Goal: Submit feedback/report problem: Submit feedback/report problem

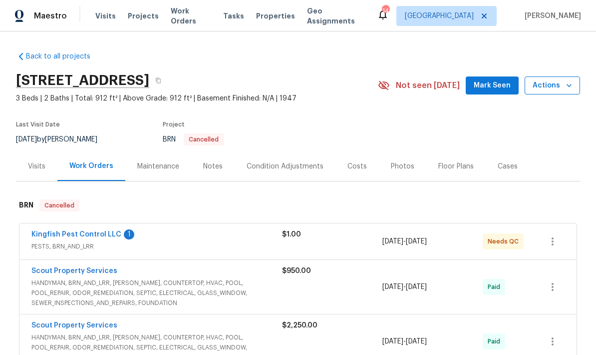
click at [563, 90] on span "Actions" at bounding box center [552, 85] width 39 height 12
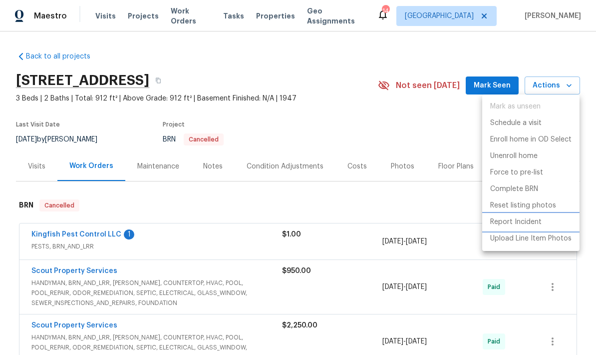
click at [525, 223] on p "Report Incident" at bounding box center [515, 222] width 51 height 10
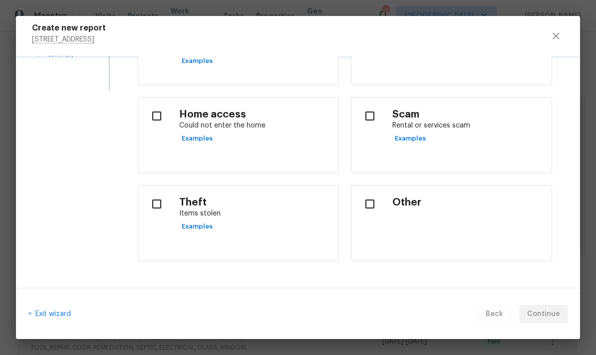
scroll to position [201, 0]
click at [158, 211] on input "checkbox" at bounding box center [156, 204] width 21 height 21
checkbox input "true"
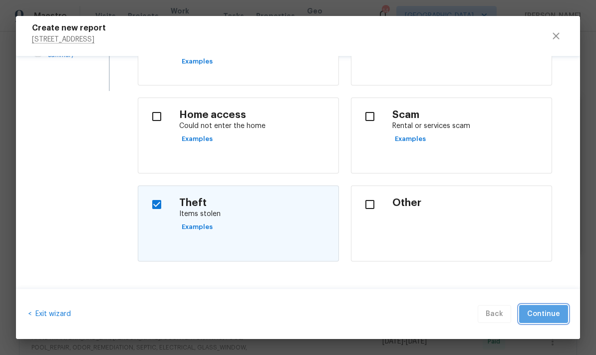
click at [558, 309] on span "Continue" at bounding box center [543, 314] width 33 height 12
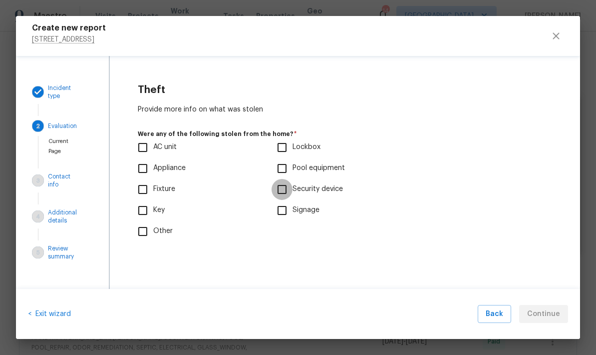
click at [282, 192] on input "Security device" at bounding box center [282, 189] width 21 height 21
checkbox input "true"
click at [545, 317] on span "Continue" at bounding box center [543, 314] width 33 height 12
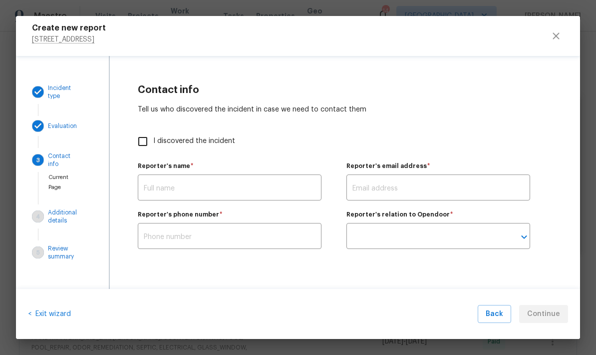
click at [149, 141] on input "I discovered the incident" at bounding box center [142, 141] width 21 height 21
checkbox input "true"
type input "[PERSON_NAME]"
type input "[PERSON_NAME][EMAIL_ADDRESS][PERSON_NAME][DOMAIN_NAME]"
type input "Opendoor employee"
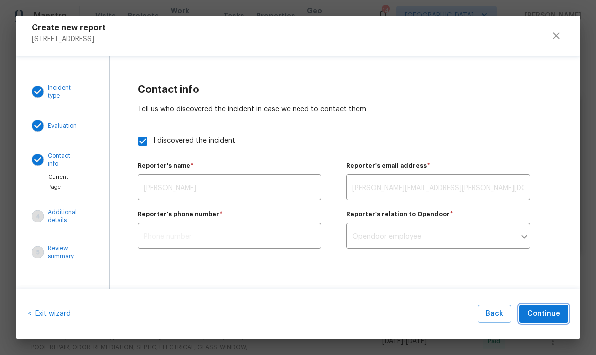
click at [547, 317] on span "Continue" at bounding box center [543, 314] width 33 height 12
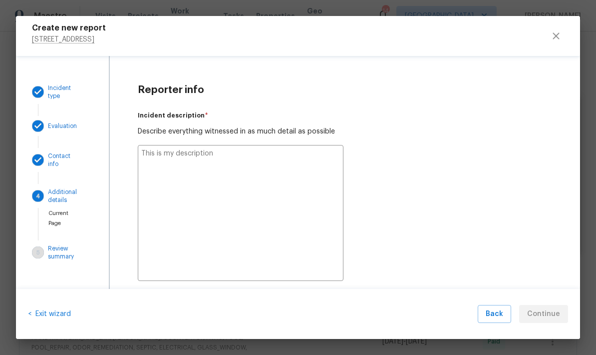
click at [236, 174] on textarea at bounding box center [241, 213] width 206 height 136
click at [171, 160] on textarea at bounding box center [241, 213] width 206 height 136
click at [183, 162] on textarea at bounding box center [241, 213] width 206 height 136
click at [187, 161] on textarea at bounding box center [241, 213] width 206 height 136
paste textarea "[DATE][DATE], at approximately 12:43 PM, I visited the property at [Insert Prop…"
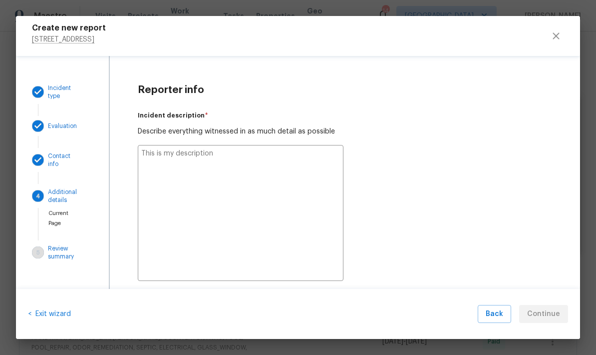
type textarea "[DATE][DATE], at approximately 12:43 PM, I visited the property at [Insert Prop…"
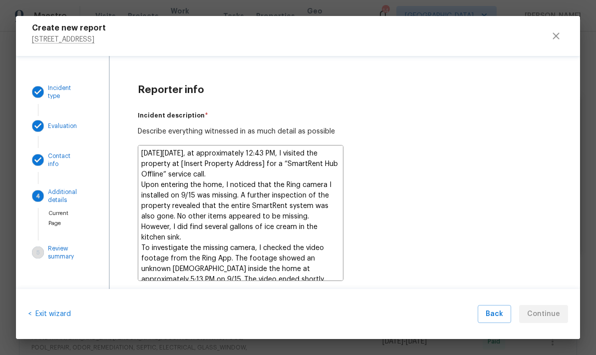
type textarea "x"
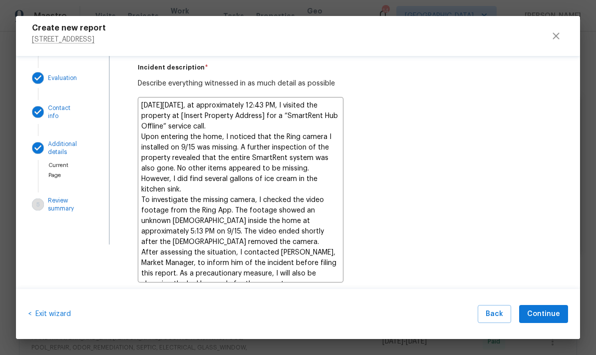
scroll to position [45, 0]
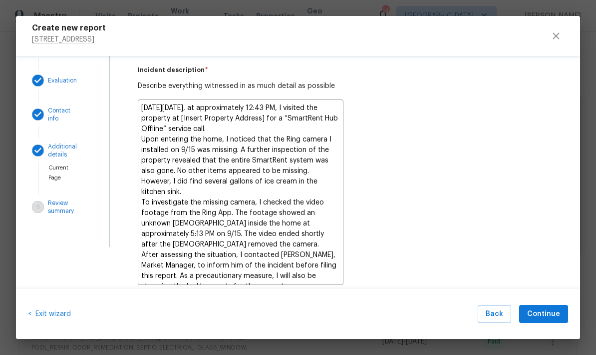
click at [296, 121] on textarea "[DATE][DATE], at approximately 12:43 PM, I visited the property at [Insert Prop…" at bounding box center [241, 191] width 206 height 185
type textarea "[DATE][DATE], at approximately 12:43 PM, I visited the property at [Insert Prop…"
type textarea "x"
type textarea "[DATE][DATE], at approximately 12:43 PM, I visited the property at [Insert Prop…"
type textarea "x"
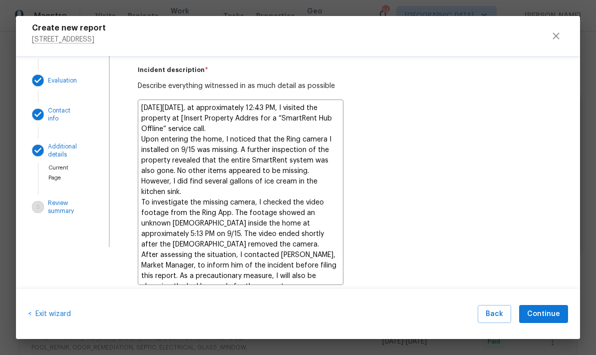
type textarea "[DATE][DATE], at approximately 12:43 PM, I visited the property at [Insert Prop…"
type textarea "x"
type textarea "[DATE][DATE], at approximately 12:43 PM, I visited the property at [Insert Prop…"
type textarea "x"
type textarea "[DATE][DATE], at approximately 12:43 PM, I visited the property at [Insert Prop…"
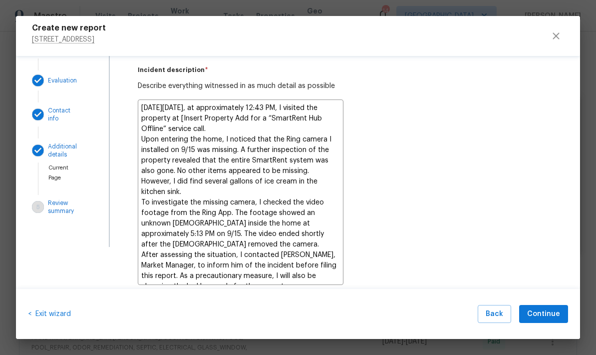
type textarea "x"
type textarea "[DATE][DATE], at approximately 12:43 PM, I visited the property at [Insert Prop…"
type textarea "x"
type textarea "[DATE][DATE], at approximately 12:43 PM, I visited the property at [Insert Prop…"
type textarea "x"
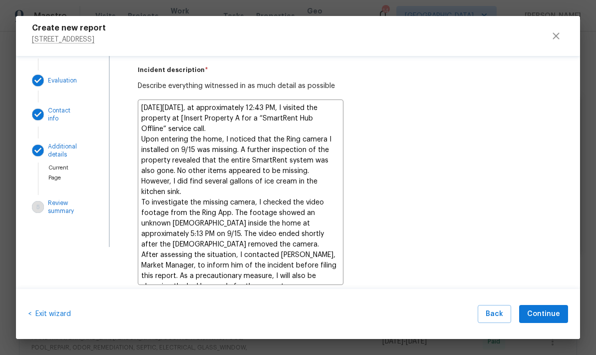
type textarea "[DATE][DATE], at approximately 12:43 PM, I visited the property at [Insert Prop…"
type textarea "x"
type textarea "[DATE][DATE], at approximately 12:43 PM, I visited the property at [Insert Prop…"
type textarea "x"
type textarea "[DATE][DATE], at approximately 12:43 PM, I visited the property at [Insert Prop…"
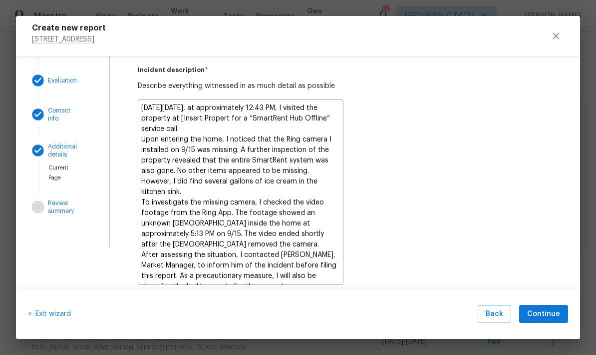
type textarea "x"
type textarea "[DATE][DATE], at approximately 12:43 PM, I visited the property at [Insert Prop…"
type textarea "x"
type textarea "[DATE][DATE], at approximately 12:43 PM, I visited the property at [Insert Prop…"
type textarea "x"
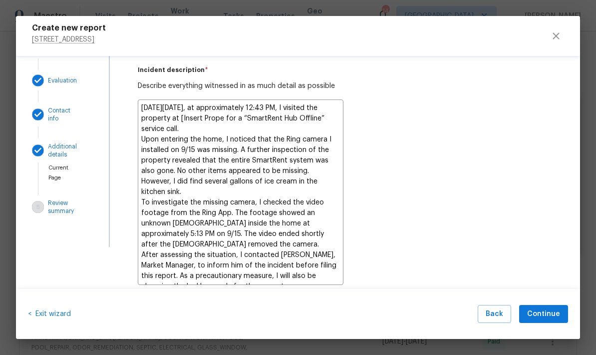
type textarea "[DATE][DATE], at approximately 12:43 PM, I visited the property at [Insert Prop…"
type textarea "x"
type textarea "[DATE][DATE], at approximately 12:43 PM, I visited the property at [Insert Pro …"
type textarea "x"
type textarea "[DATE][DATE], at approximately 12:43 PM, I visited the property at [Insert Pr f…"
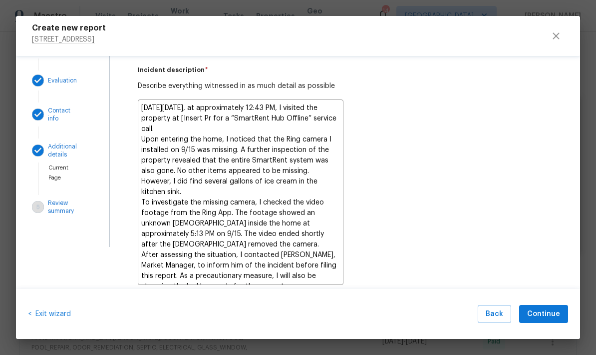
type textarea "x"
type textarea "[DATE][DATE], at approximately 12:43 PM, I visited the property at [Insert P fo…"
type textarea "x"
type textarea "[DATE][DATE], at approximately 12:43 PM, I visited the property at [Insert for …"
type textarea "x"
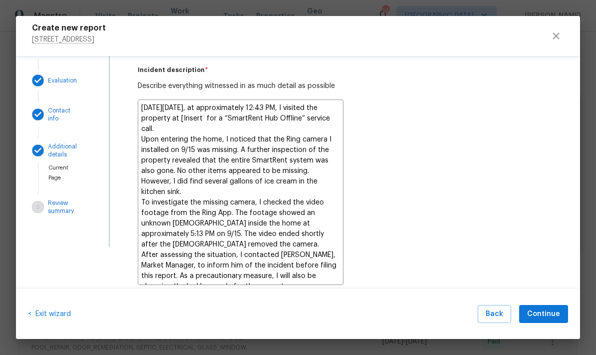
type textarea "[DATE][DATE], at approximately 12:43 PM, I visited the property at [Insert for …"
type textarea "x"
type textarea "[DATE][DATE], at approximately 12:43 PM, I visited the property at [Inser for a…"
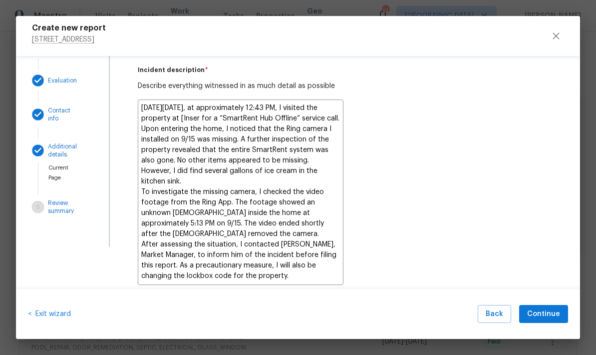
type textarea "x"
type textarea "[DATE][DATE], at approximately 12:43 PM, I visited the property at [Inse for a …"
type textarea "x"
type textarea "[DATE][DATE], at approximately 12:43 PM, I visited the property at [Ins for a “…"
type textarea "x"
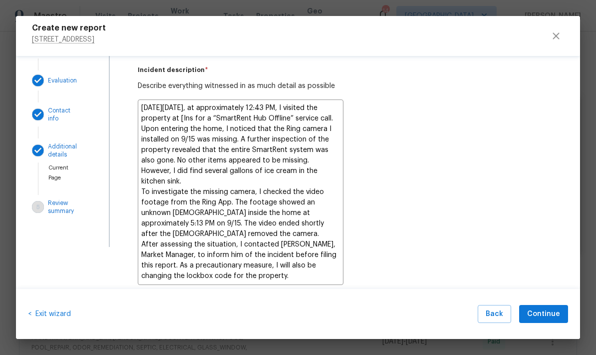
type textarea "[DATE][DATE], at approximately 12:43 PM, I visited the property at [In for a “S…"
type textarea "x"
type textarea "[DATE][DATE], at approximately 12:43 PM, I visited the property at [I for a “Sm…"
type textarea "x"
type textarea "[DATE][DATE], at approximately 12:43 PM, I visited the property at [ for a “Sma…"
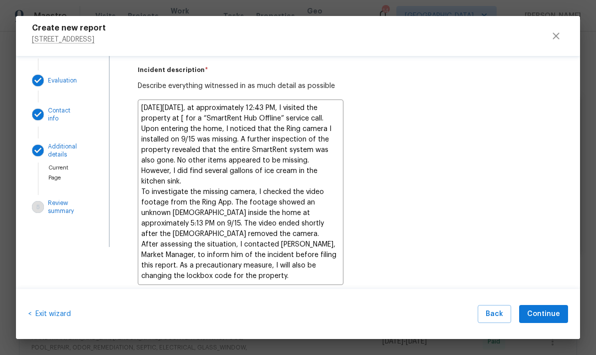
type textarea "x"
type textarea "[DATE][DATE], at approximately 12:43 PM, I visited the property at for a “Smart…"
type textarea "x"
type textarea "[DATE][DATE], at approximately 12:43 PM, I visited the property at 5 for a “Sma…"
type textarea "x"
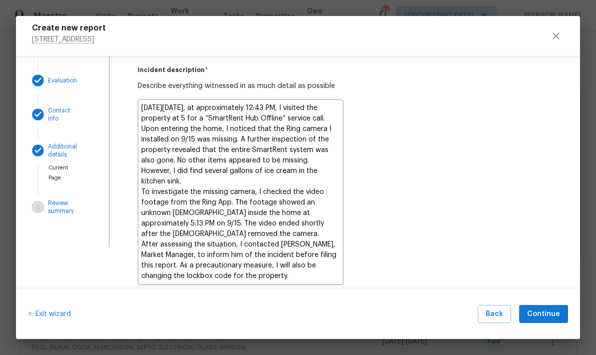
type textarea "[DATE][DATE], at approximately 12:43 PM, I visited the property at 57 for a “Sm…"
type textarea "x"
type textarea "[DATE][DATE], at approximately 12:43 PM, I visited the property at 575 for a “S…"
type textarea "x"
type textarea "[DATE][DATE], at approximately 12:43 PM, I visited the property at 5752 for a “…"
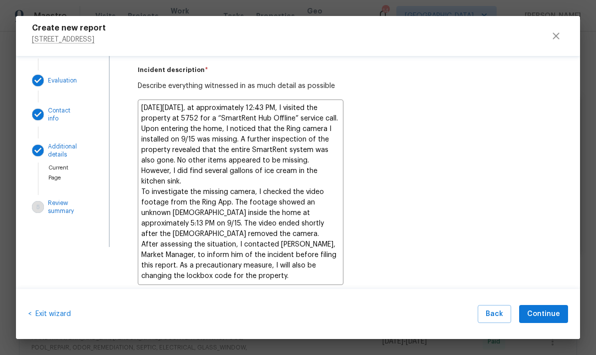
type textarea "x"
type textarea "[DATE][DATE], at approximately 12:43 PM, I visited the property at 5752 for a “…"
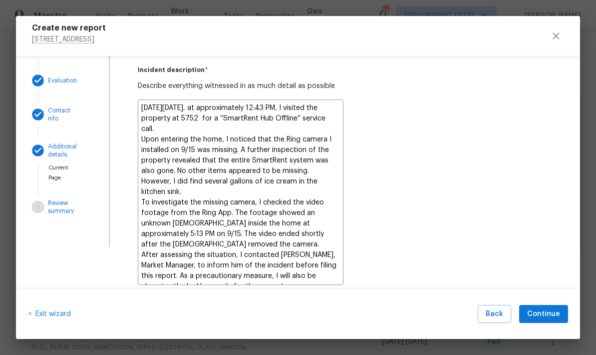
type textarea "x"
type textarea "[DATE][DATE], at approximately 12:43 PM, I visited the property at 5752 O for a…"
type textarea "x"
type textarea "[DATE][DATE], at approximately 12:43 PM, I visited the property at 5752 Op for …"
type textarea "x"
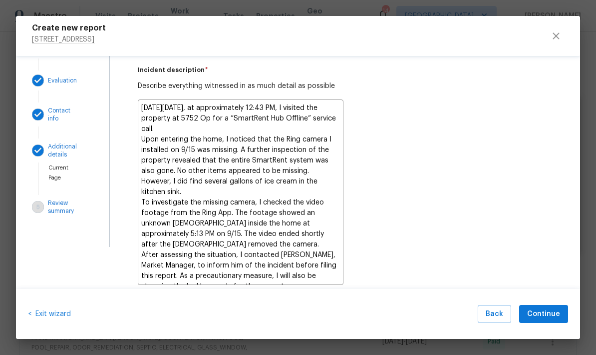
type textarea "[DATE][DATE], at approximately 12:43 PM, I visited the property at 5752 Opr for…"
type textarea "x"
type textarea "[DATE][DATE], at approximately 12:43 PM, I visited the property at 5752 Opre fo…"
type textarea "x"
type textarea "[DATE][DATE], at approximately 12:43 PM, I visited the property at 5752 Oprey f…"
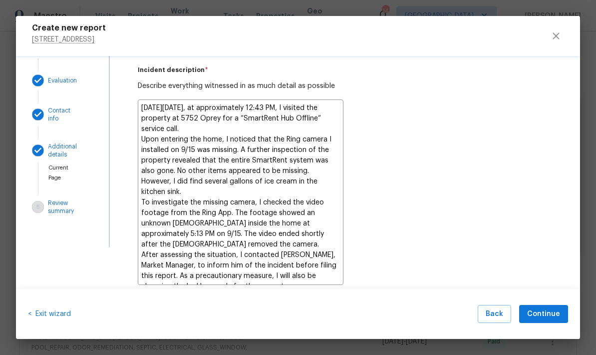
type textarea "x"
type textarea "[DATE][DATE], at approximately 12:43 PM, I visited the property at 5752 Oprey f…"
type textarea "x"
type textarea "[DATE][DATE], at approximately 12:43 PM, I visited the property at 5752 [PERSON…"
type textarea "x"
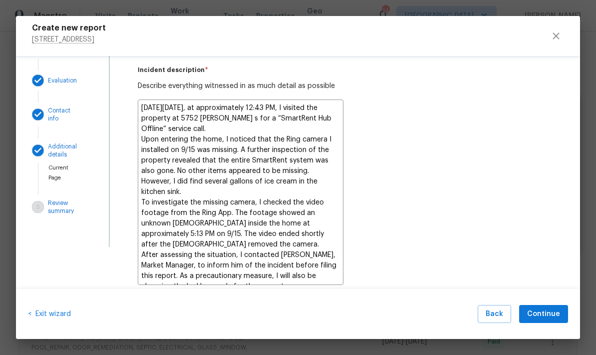
type textarea "[DATE][DATE], at approximately 12:43 PM, I visited the property at [STREET_ADDR…"
type textarea "x"
type textarea "[DATE][DATE], at approximately 12:43 PM, I visited the property at [STREET_ADDR…"
type textarea "x"
type textarea "[DATE][DATE], at approximately 12:43 PM, I visited the property at [STREET_ADDR…"
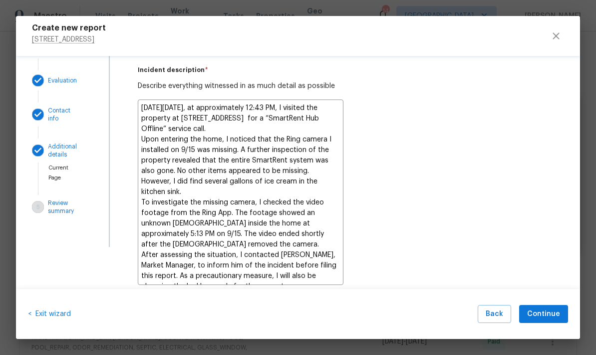
type textarea "x"
type textarea "[DATE][DATE], at approximately 12:43 PM, I visited the property at [STREET_ADDR…"
type textarea "x"
type textarea "[DATE][DATE], at approximately 12:43 PM, I visited the property at [STREET_ADDR…"
type textarea "x"
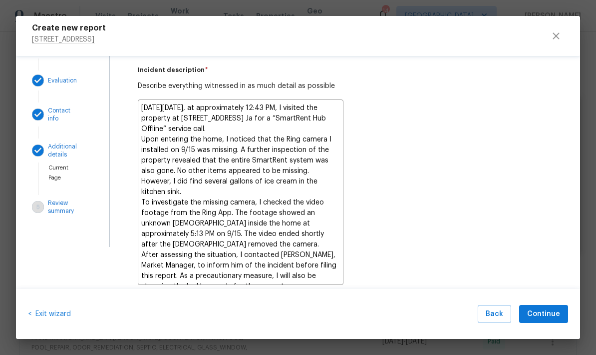
type textarea "[DATE][DATE], at approximately 12:43 PM, I visited the property at [STREET_ADDR…"
type textarea "x"
type textarea "[DATE][DATE], at approximately 12:43 PM, I visited the property at [STREET_ADDR…"
type textarea "x"
type textarea "[DATE][DATE], at approximately 12:43 PM, I visited the property at [STREET_ADDR…"
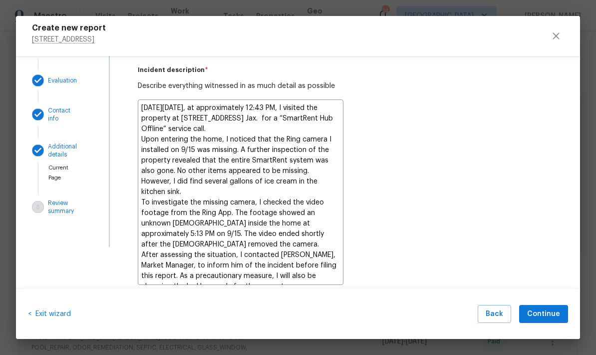
type textarea "x"
type textarea "[DATE][DATE], at approximately 12:43 PM, I visited the property at [STREET_ADDR…"
type textarea "x"
type textarea "[DATE][DATE], at approximately 12:43 PM, I visited the property at [STREET_ADDR…"
type textarea "x"
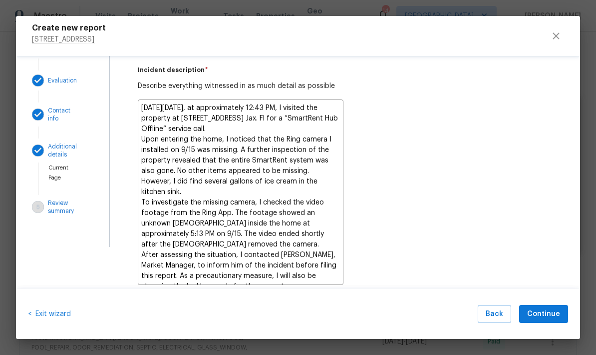
type textarea "[DATE][DATE], at approximately 12:43 PM, I visited the property at [STREET_ADDR…"
type textarea "x"
type textarea "[DATE][DATE], at approximately 12:43 PM, I visited the property at [STREET_ADDR…"
type textarea "x"
type textarea "[DATE][DATE], at approximately 12:43 PM, I visited the property at [STREET_ADDR…"
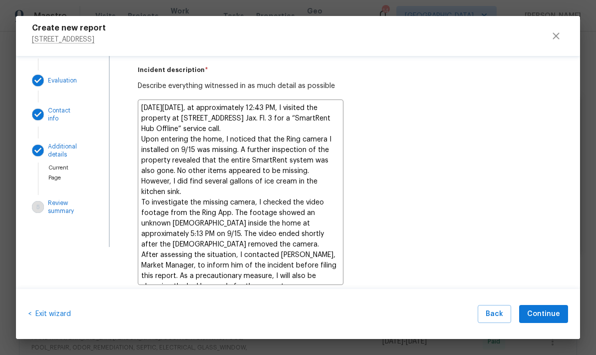
type textarea "x"
type textarea "[DATE][DATE], at approximately 12:43 PM, I visited the property at [STREET_ADDR…"
type textarea "x"
type textarea "[DATE][DATE], at approximately 12:43 PM, I visited the property at [STREET_ADDR…"
type textarea "x"
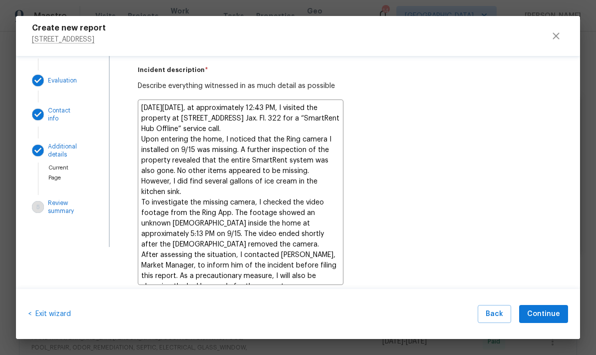
type textarea "[DATE][DATE], at approximately 12:43 PM, I visited the property at [STREET_ADDR…"
type textarea "x"
type textarea "[DATE][DATE], at approximately 12:43 PM, I visited the property at [STREET_ADDR…"
type textarea "x"
click at [268, 133] on textarea "[DATE][DATE], at approximately 12:43 PM, I visited the property at [STREET_ADDR…" at bounding box center [241, 191] width 206 height 185
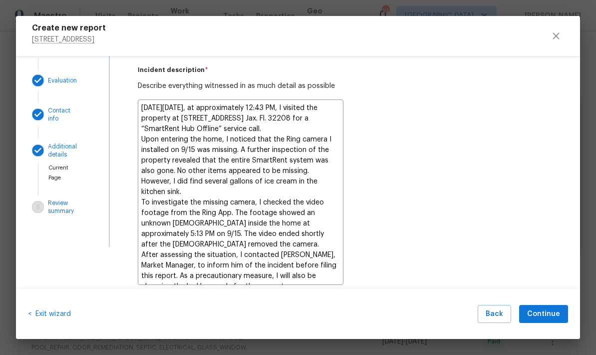
click at [261, 129] on textarea "[DATE][DATE], at approximately 12:43 PM, I visited the property at [STREET_ADDR…" at bounding box center [241, 191] width 206 height 185
click at [256, 131] on textarea "[DATE][DATE], at approximately 12:43 PM, I visited the property at [STREET_ADDR…" at bounding box center [241, 191] width 206 height 185
type textarea "[DATE][DATE], at approximately 12:43 PM, I visited the property at [STREET_ADDR…"
type textarea "x"
type textarea "[DATE][DATE], at approximately 12:43 PM, I visited the property at [STREET_ADDR…"
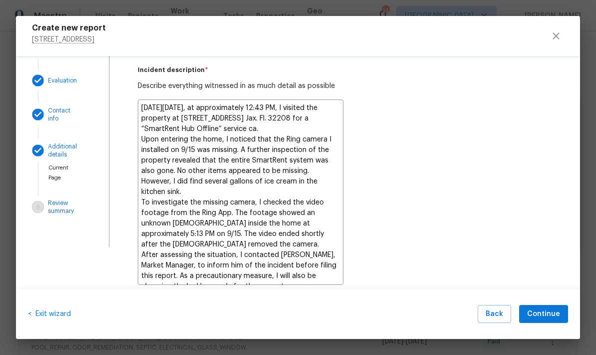
type textarea "x"
type textarea "[DATE][DATE], at approximately 12:43 PM, I visited the property at [STREET_ADDR…"
type textarea "x"
type textarea "[DATE][DATE], at approximately 12:43 PM, I visited the property at [STREET_ADDR…"
type textarea "x"
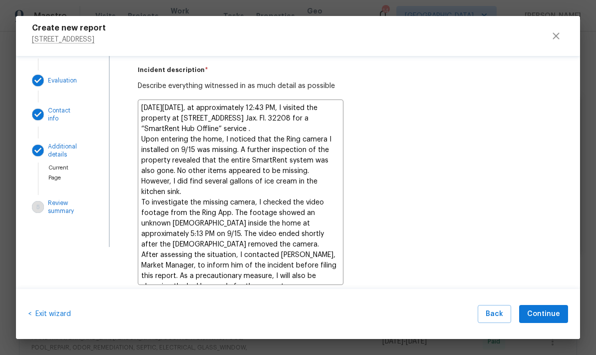
type textarea "[DATE][DATE], at approximately 12:43 PM, I visited the property at [STREET_ADDR…"
type textarea "x"
type textarea "[DATE][DATE], at approximately 12:43 PM, I visited the property at [STREET_ADDR…"
type textarea "x"
type textarea "[DATE][DATE], at approximately 12:43 PM, I visited the property at [STREET_ADDR…"
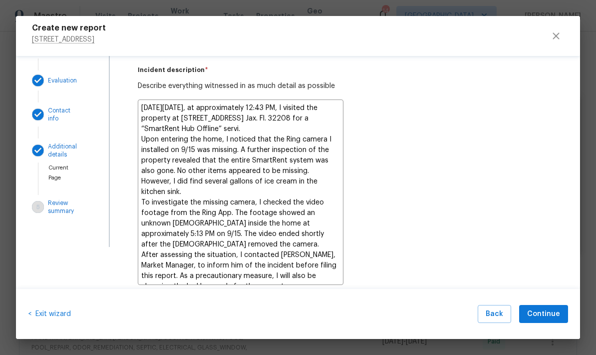
type textarea "x"
type textarea "[DATE][DATE], at approximately 12:43 PM, I visited the property at [STREET_ADDR…"
type textarea "x"
type textarea "[DATE][DATE], at approximately 12:43 PM, I visited the property at [STREET_ADDR…"
type textarea "x"
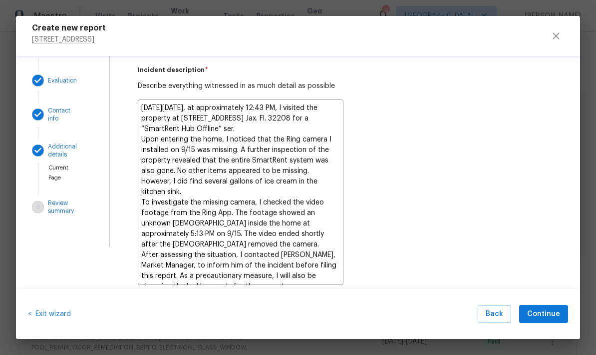
type textarea "[DATE][DATE], at approximately 12:43 PM, I visited the property at [STREET_ADDR…"
type textarea "x"
type textarea "[DATE][DATE], at approximately 12:43 PM, I visited the property at [STREET_ADDR…"
type textarea "x"
type textarea "[DATE][DATE], at approximately 12:43 PM, I visited the property at [STREET_ADDR…"
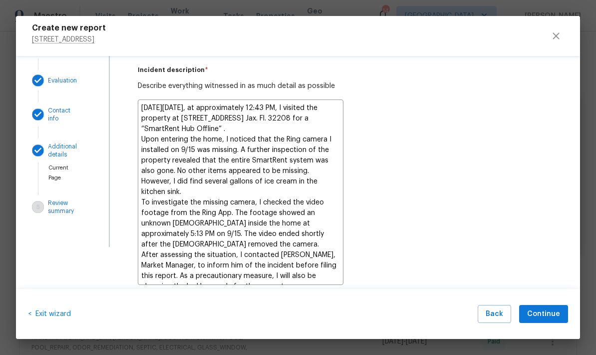
type textarea "x"
type textarea "[DATE][DATE], at approximately 12:43 PM, I visited the property at [STREET_ADDR…"
type textarea "x"
type textarea "[DATE][DATE], at approximately 12:43 PM, I visited the property at [STREET_ADDR…"
type textarea "x"
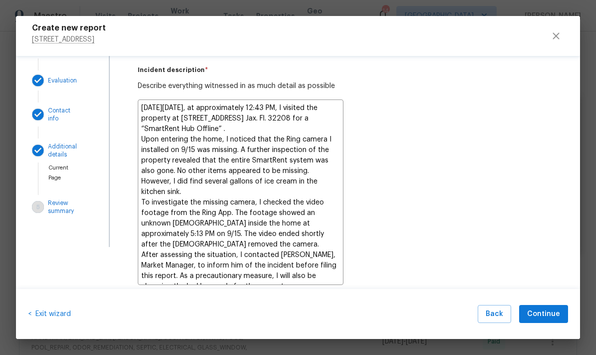
type textarea "[DATE][DATE], at approximately 12:43 PM, I visited the property at [STREET_ADDR…"
type textarea "x"
type textarea "[DATE][DATE], at approximately 12:43 PM, I visited the property at [STREET_ADDR…"
type textarea "x"
type textarea "[DATE][DATE], at approximately 12:43 PM, I visited the property at [STREET_ADDR…"
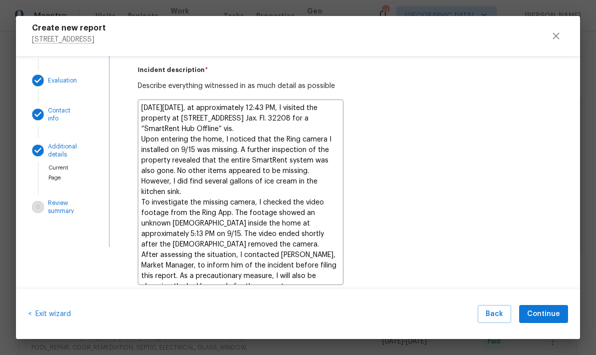
type textarea "x"
type textarea "[DATE][DATE], at approximately 12:43 PM, I visited the property at [STREET_ADDR…"
type textarea "x"
type textarea "[DATE][DATE], at approximately 12:43 PM, I visited the property at [STREET_ADDR…"
type textarea "x"
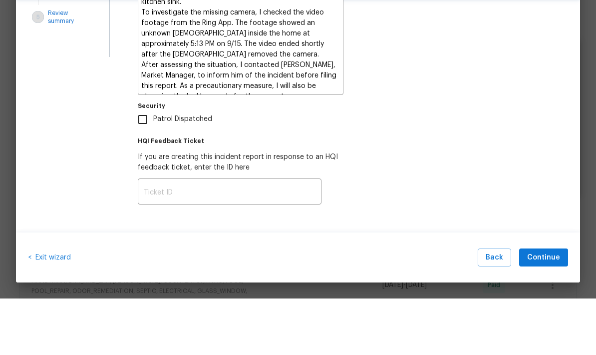
scroll to position [9, 0]
click at [548, 308] on span "Continue" at bounding box center [543, 314] width 33 height 12
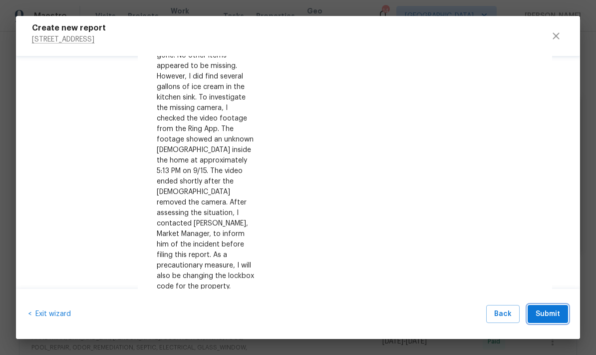
scroll to position [587, 0]
click at [546, 313] on span "Submit" at bounding box center [548, 314] width 24 height 12
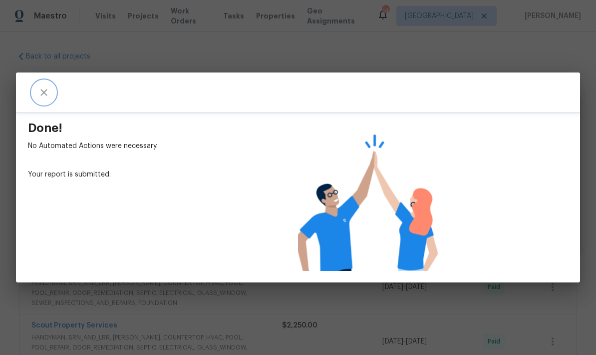
click at [45, 92] on icon "close" at bounding box center [43, 92] width 6 height 6
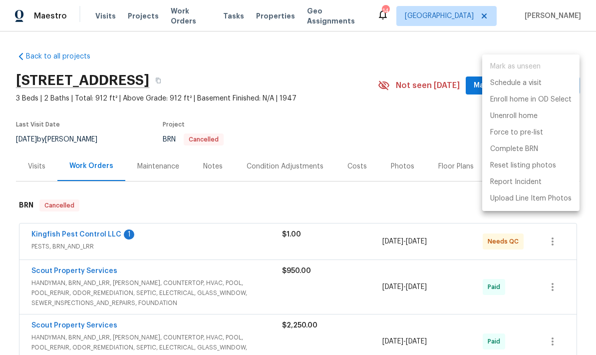
click at [342, 89] on div at bounding box center [298, 177] width 596 height 355
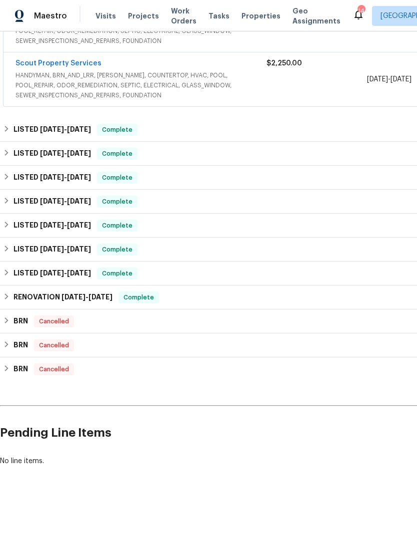
scroll to position [221, 0]
